Goal: Information Seeking & Learning: Learn about a topic

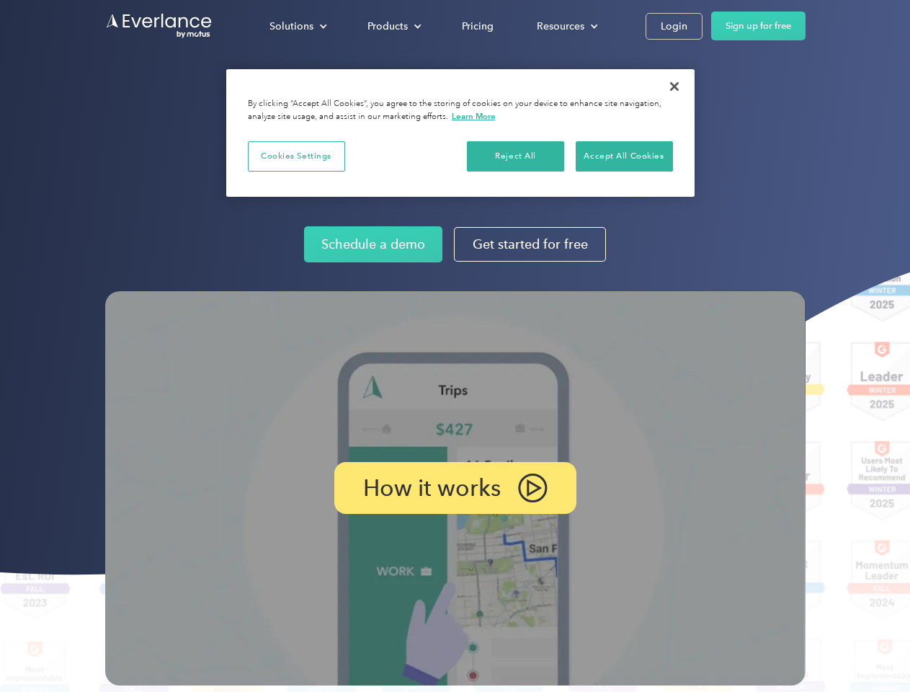
click at [455, 346] on img at bounding box center [455, 488] width 701 height 394
click at [298, 26] on div "Solutions" at bounding box center [292, 26] width 44 height 18
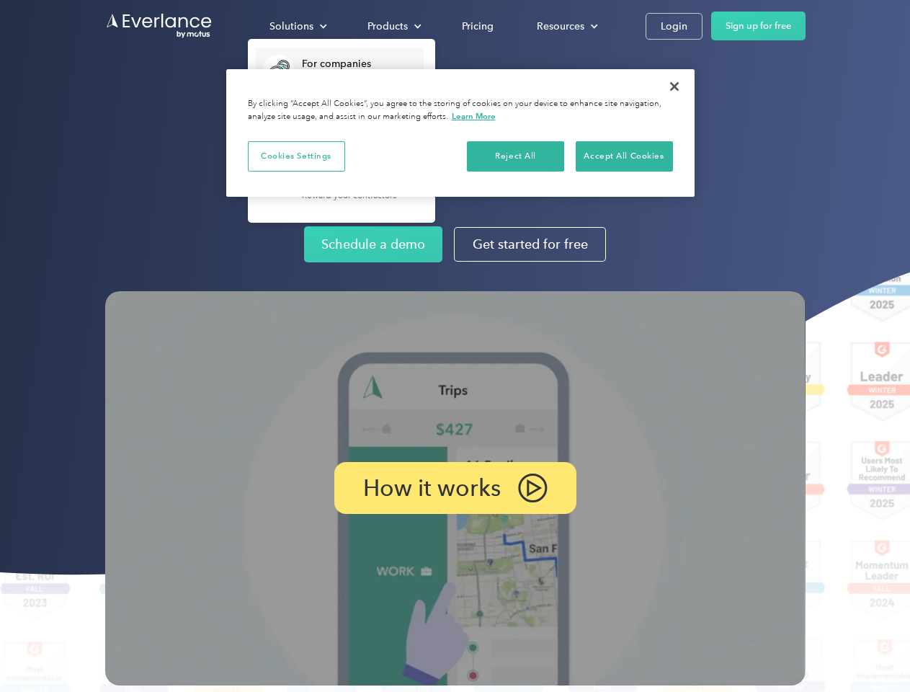
click at [393, 26] on div "Products" at bounding box center [388, 26] width 40 height 18
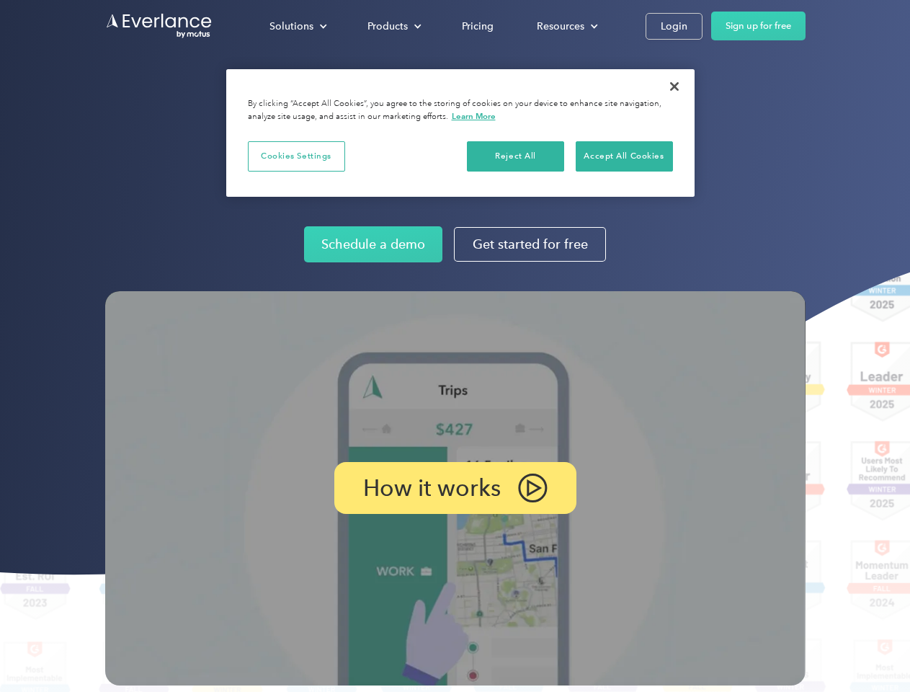
click at [566, 26] on div "Resources" at bounding box center [561, 26] width 48 height 18
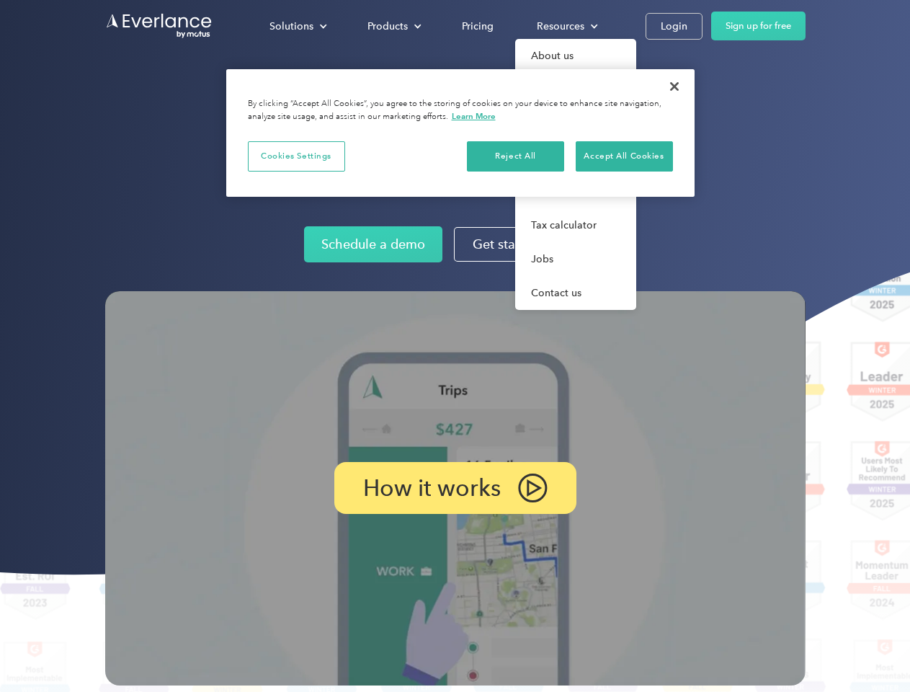
click at [455, 488] on p "How it works" at bounding box center [432, 487] width 138 height 17
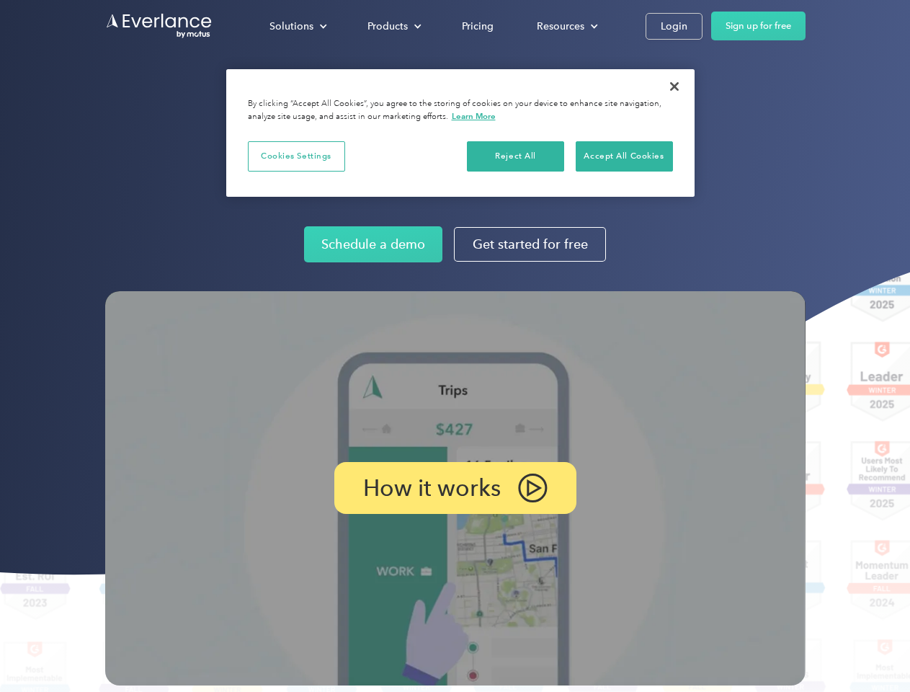
click at [296, 156] on button "Cookies Settings" at bounding box center [296, 156] width 97 height 30
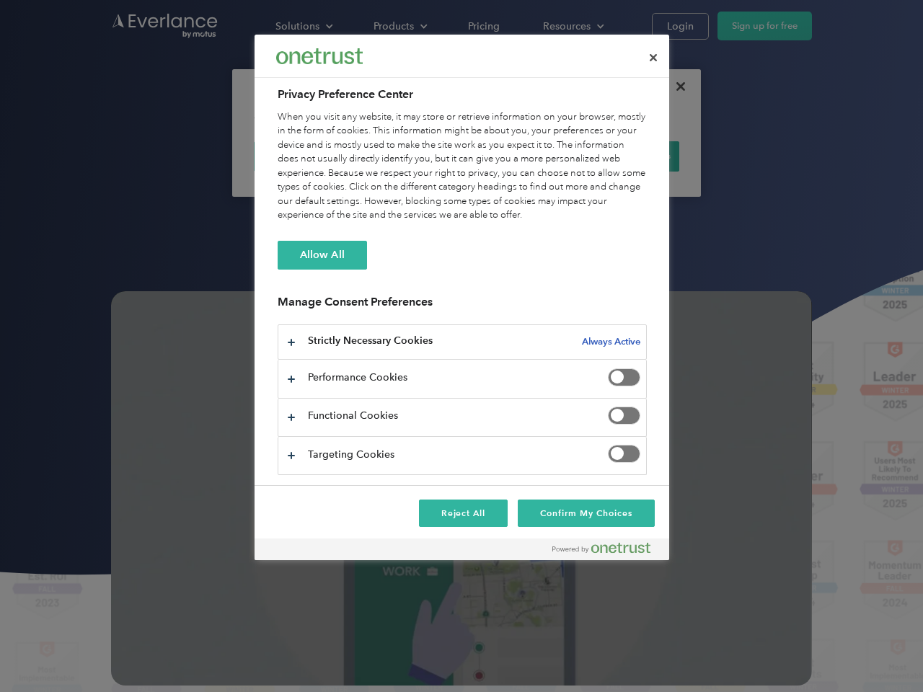
click at [516, 156] on div "When you visit any website, it may store or retrieve information on your browse…" at bounding box center [461, 166] width 369 height 112
click at [624, 156] on div "When you visit any website, it may store or retrieve information on your browse…" at bounding box center [461, 166] width 369 height 112
click at [675, 86] on div at bounding box center [461, 346] width 923 height 692
